Goal: Check status: Check status

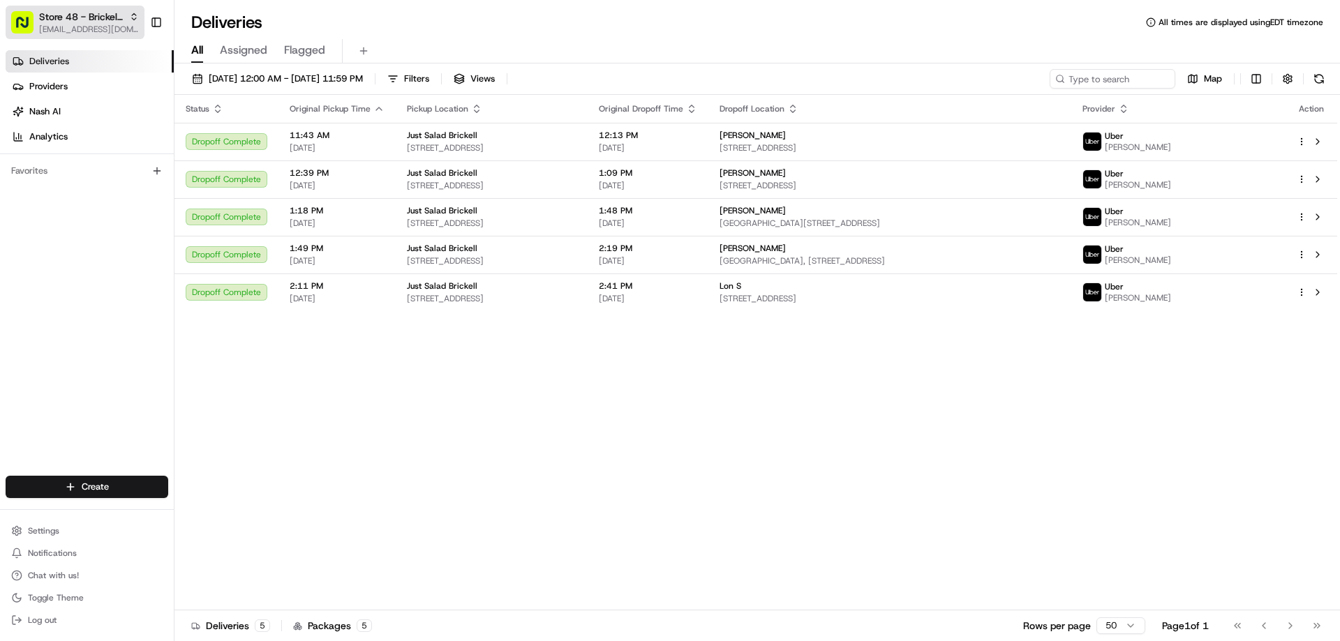
click at [54, 16] on span "Store 48 - Brickell (Just Salad)" at bounding box center [81, 17] width 84 height 14
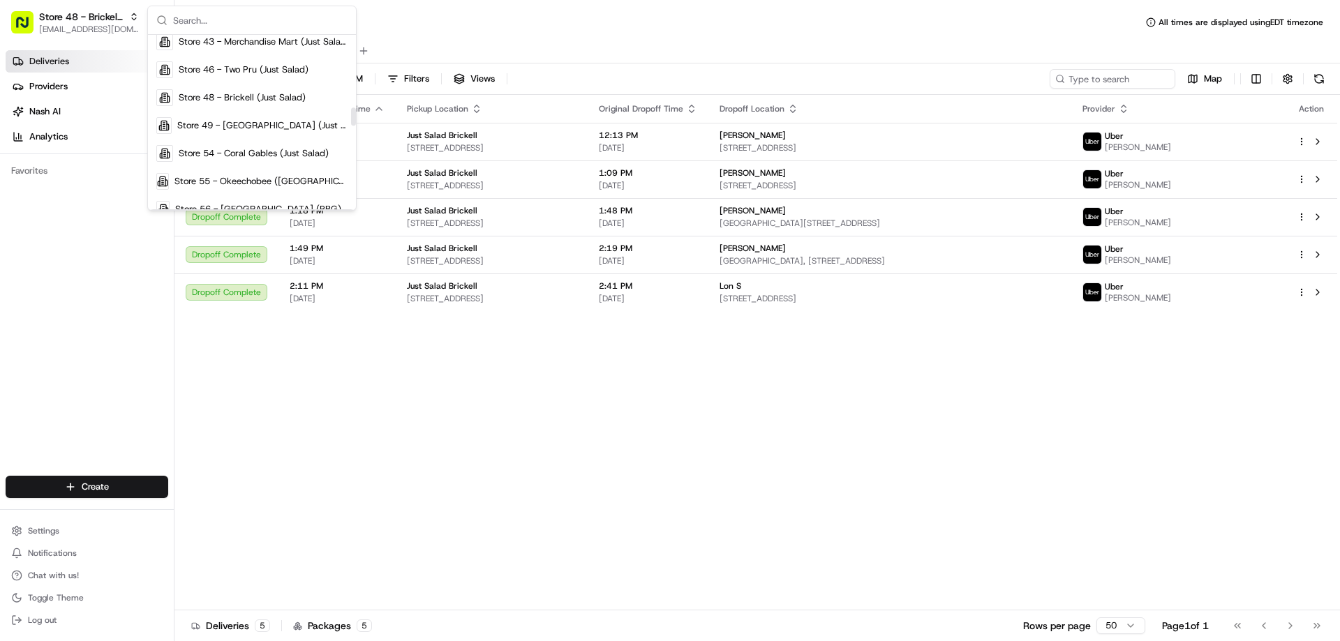
scroll to position [698, 0]
click at [260, 127] on span "Store 54 - Coral Gables (Just Salad)" at bounding box center [254, 128] width 150 height 13
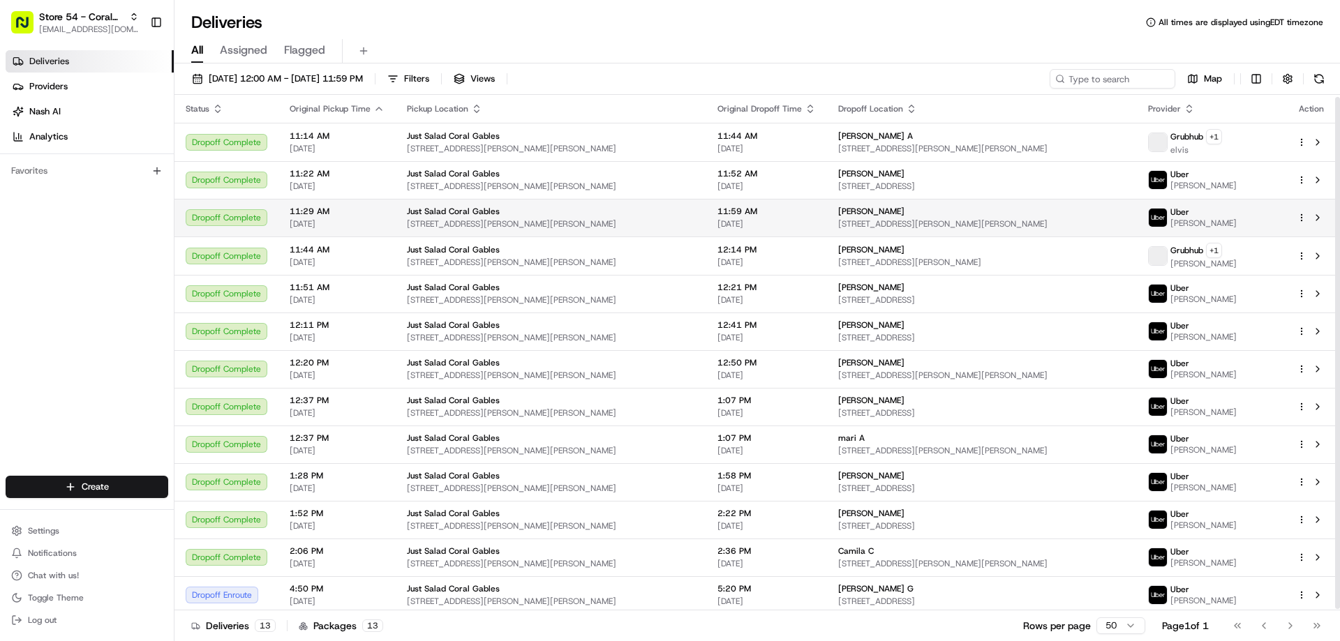
scroll to position [3, 0]
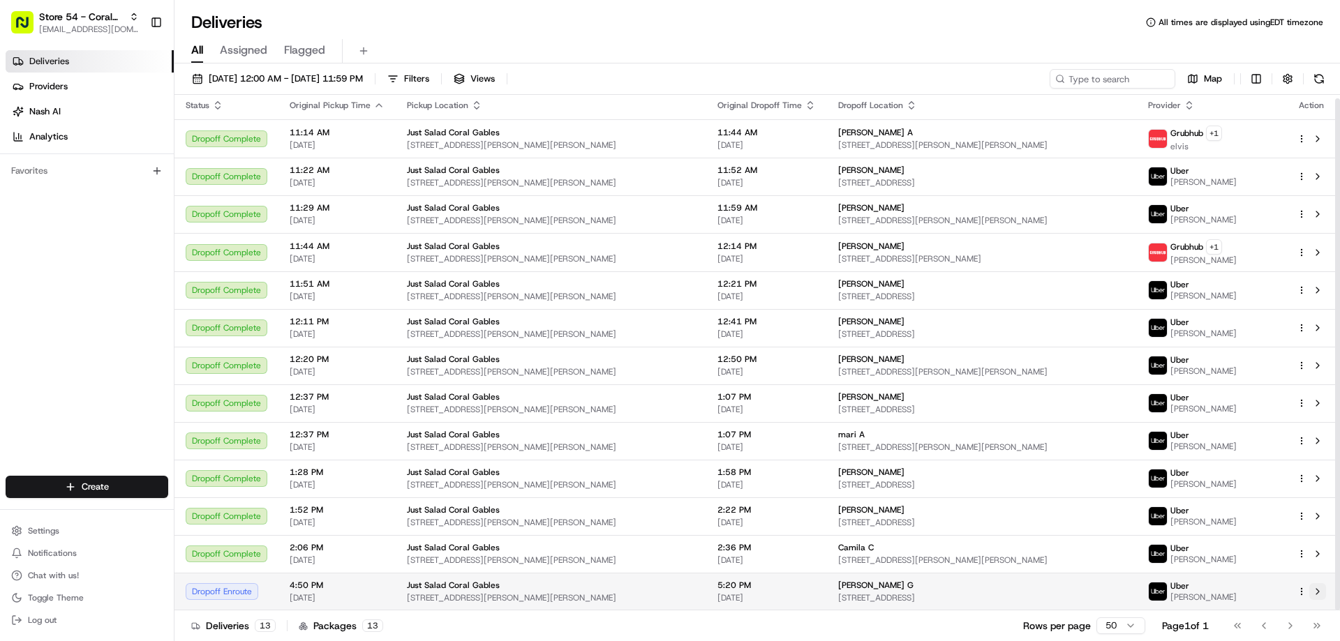
click at [1315, 588] on button at bounding box center [1317, 591] width 17 height 17
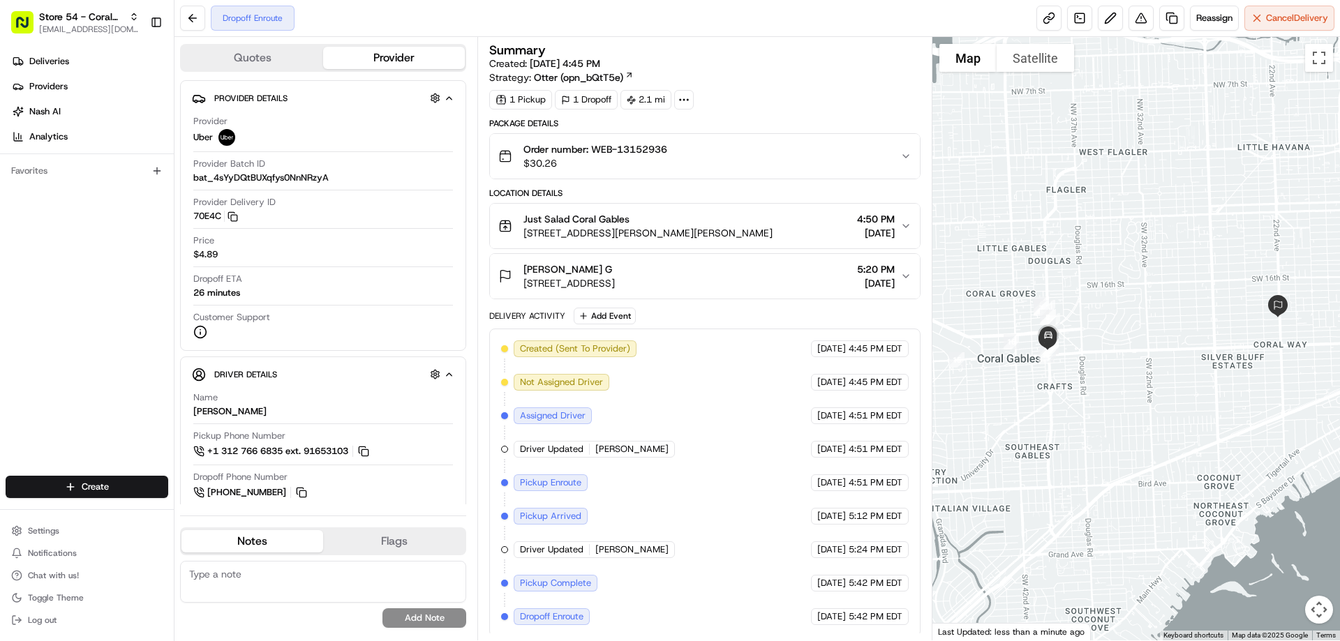
drag, startPoint x: 1022, startPoint y: 401, endPoint x: 1062, endPoint y: 394, distance: 40.3
click at [1064, 394] on div at bounding box center [1136, 339] width 408 height 604
